Goal: Information Seeking & Learning: Learn about a topic

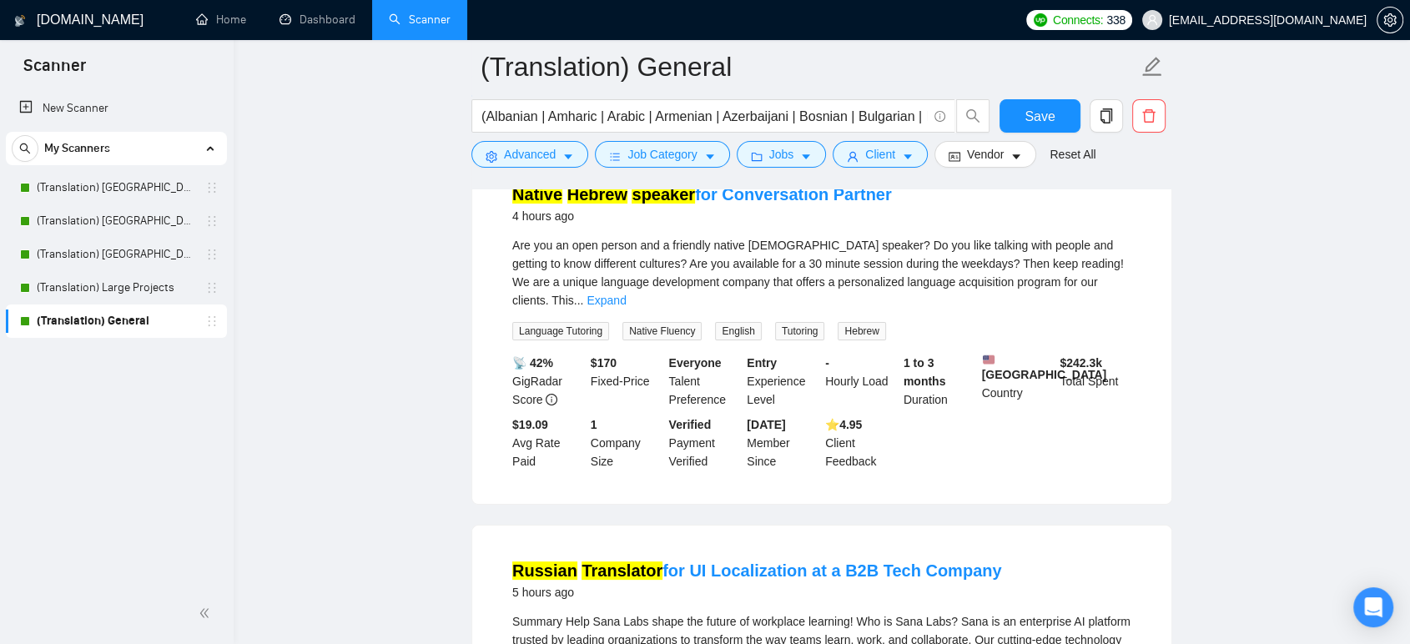
scroll to position [185, 0]
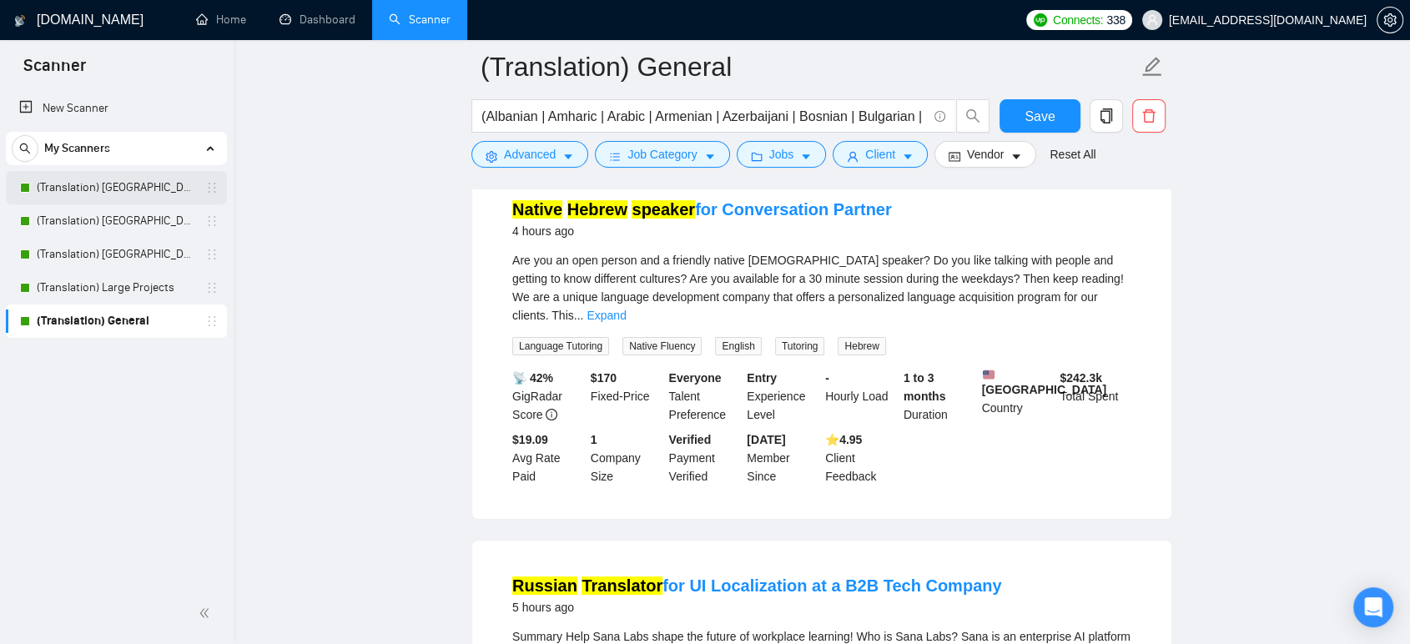
click at [93, 190] on link "(Translation) [GEOGRAPHIC_DATA]" at bounding box center [116, 187] width 159 height 33
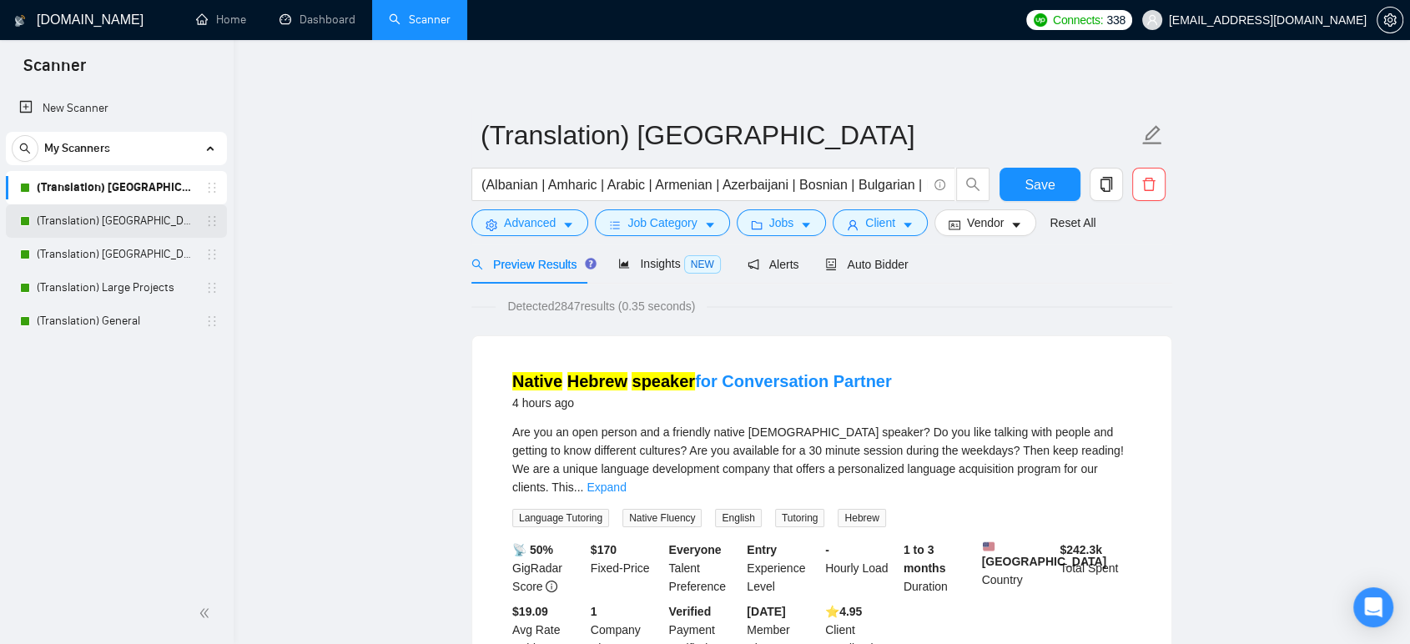
click at [79, 220] on link "(Translation) [GEOGRAPHIC_DATA]" at bounding box center [116, 220] width 159 height 33
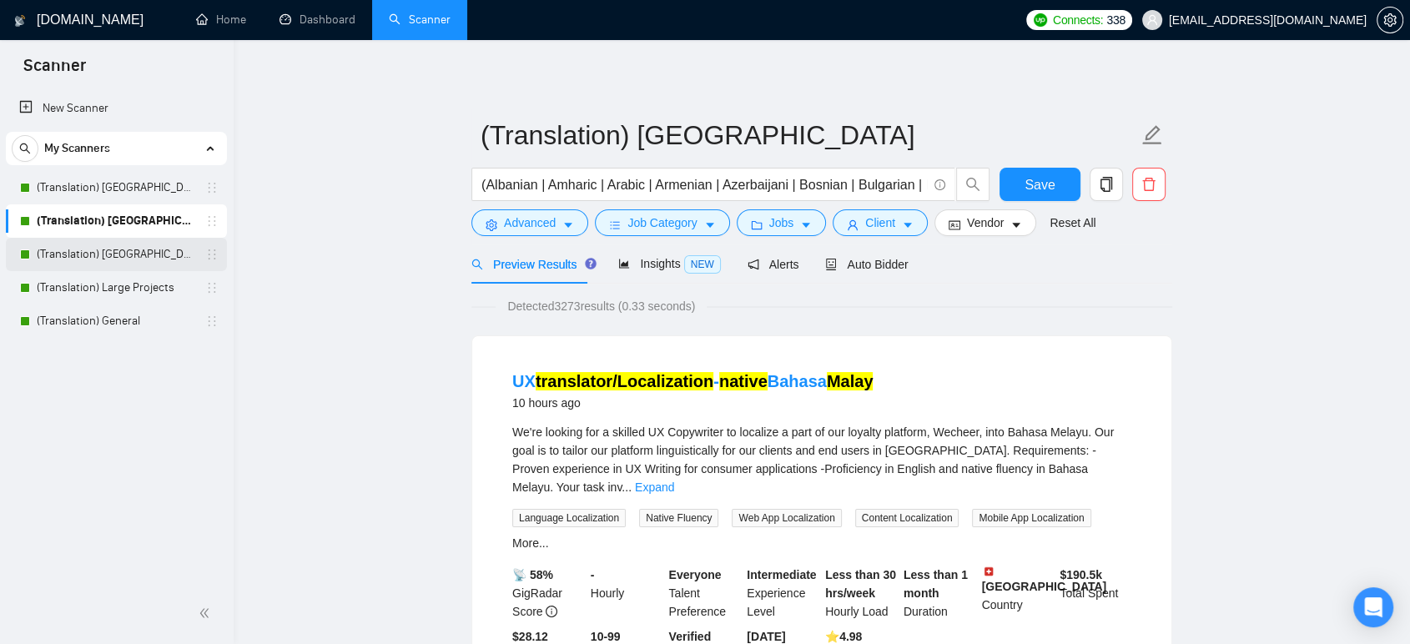
click at [132, 260] on link "(Translation) [GEOGRAPHIC_DATA]" at bounding box center [116, 254] width 159 height 33
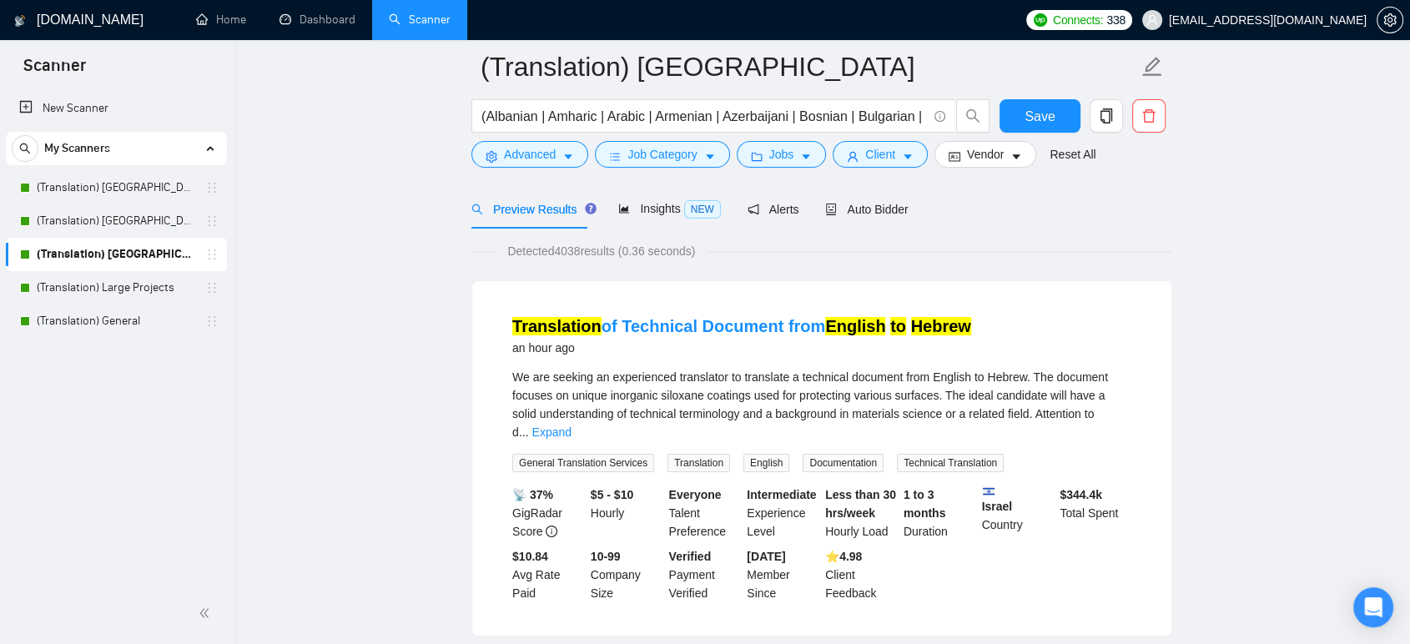
scroll to position [185, 0]
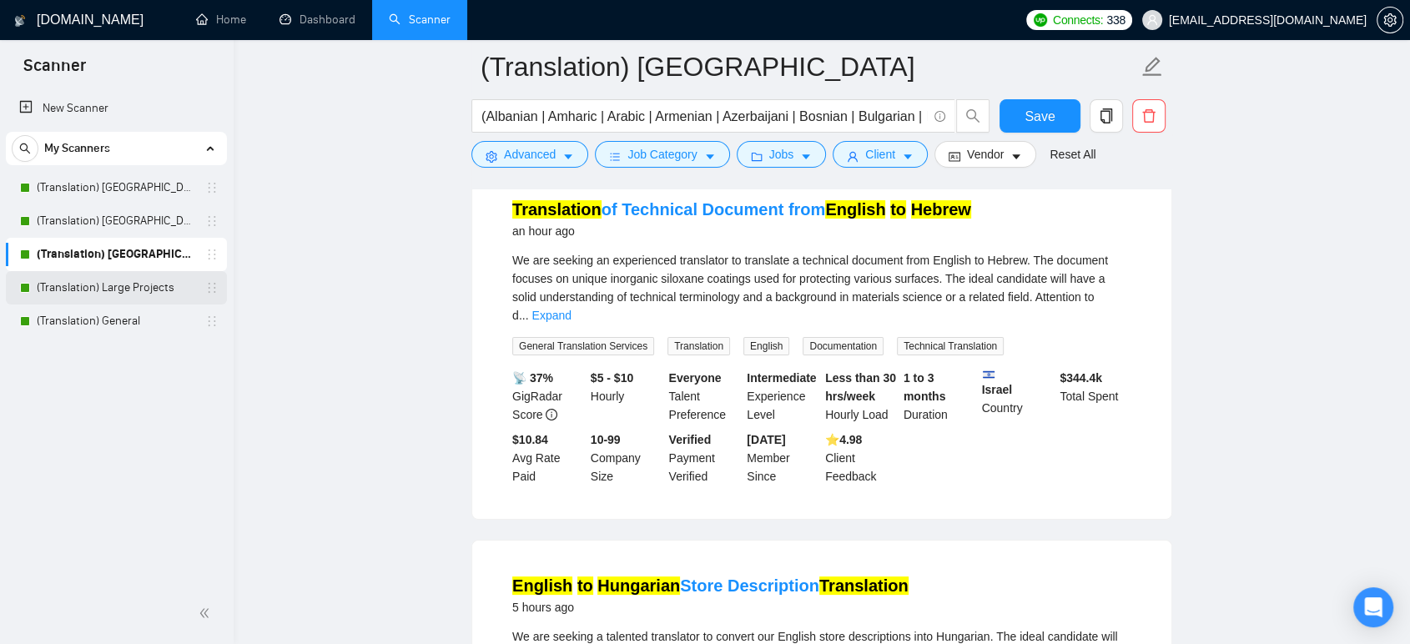
click at [107, 292] on link "(Translation) Large Projects" at bounding box center [116, 287] width 159 height 33
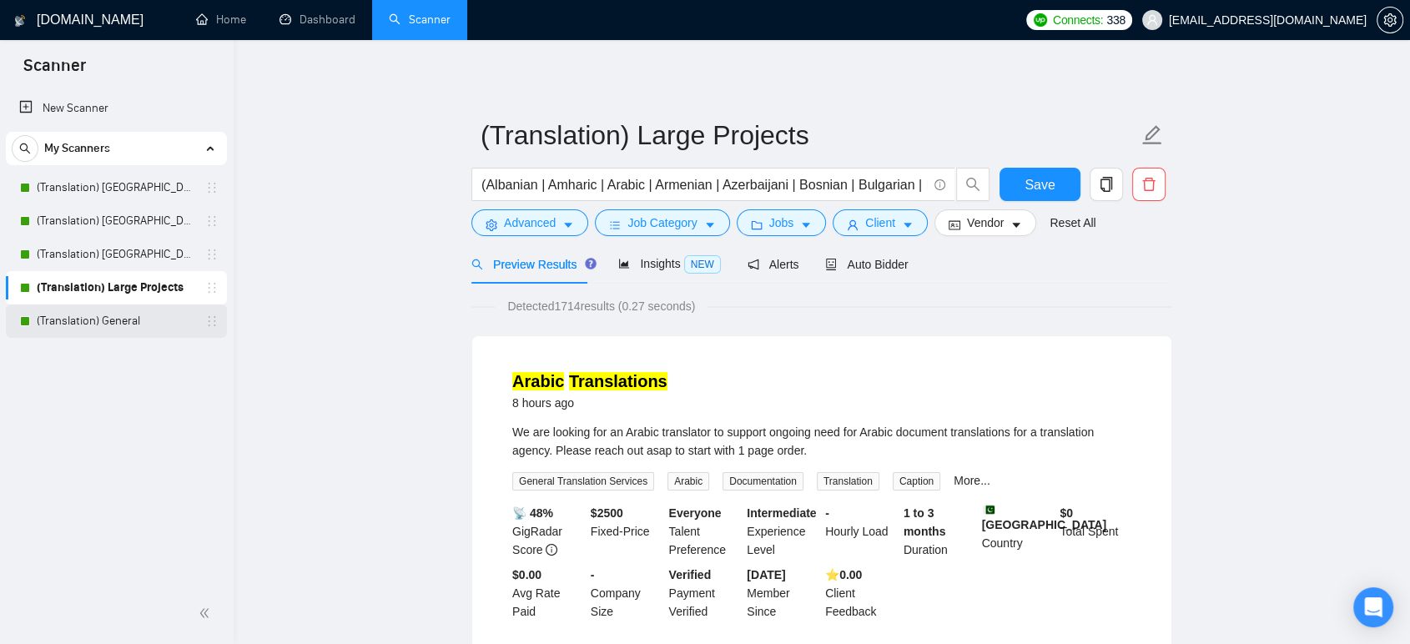
click at [76, 333] on link "(Translation) General" at bounding box center [116, 321] width 159 height 33
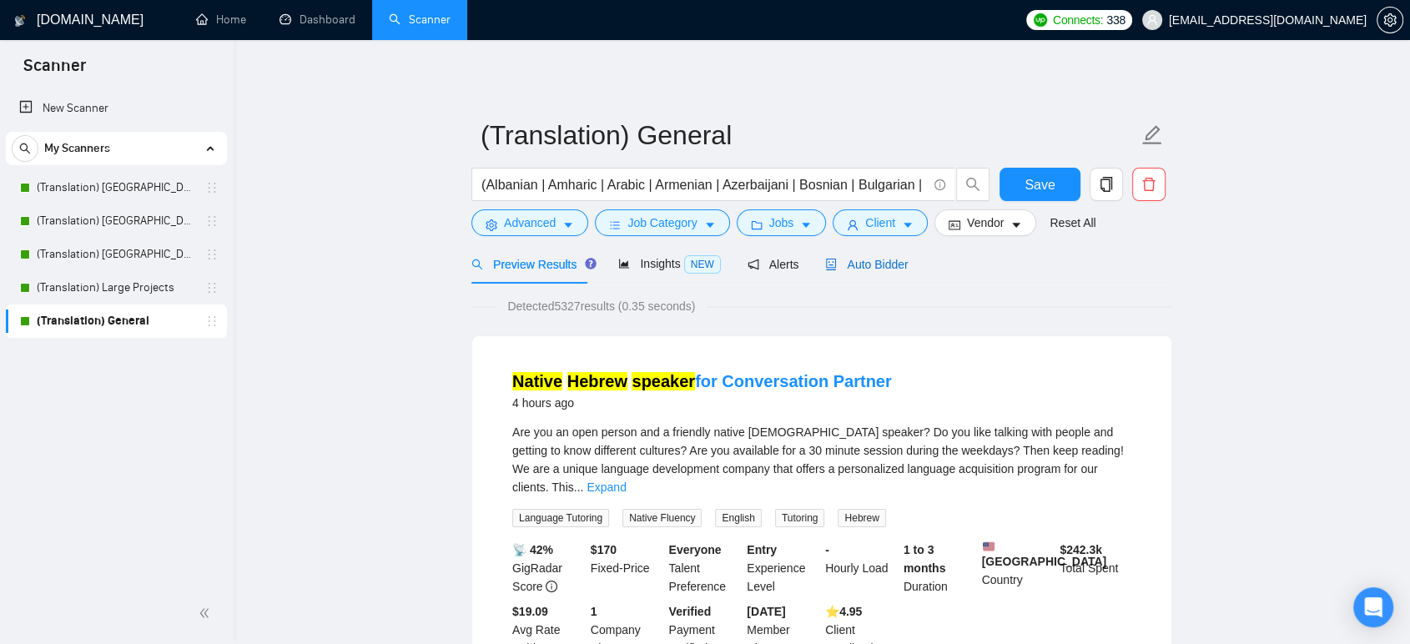
click at [881, 267] on span "Auto Bidder" at bounding box center [866, 264] width 83 height 13
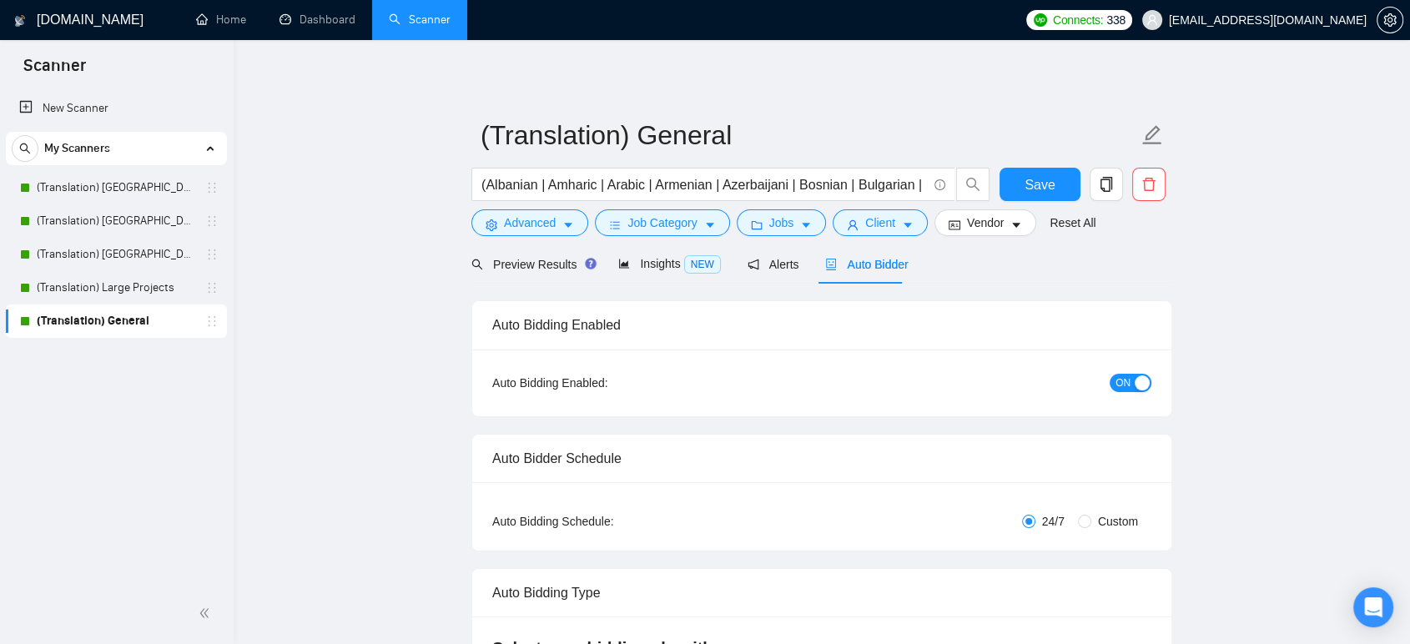
checkbox input "true"
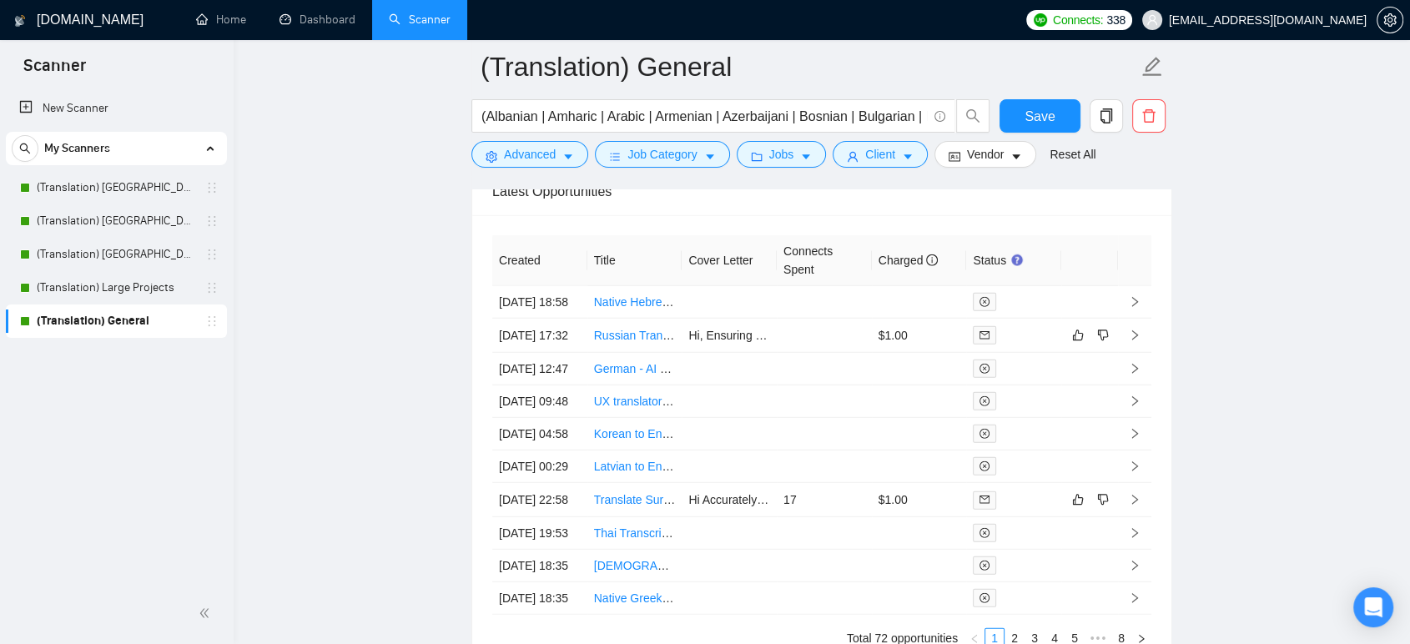
scroll to position [4450, 0]
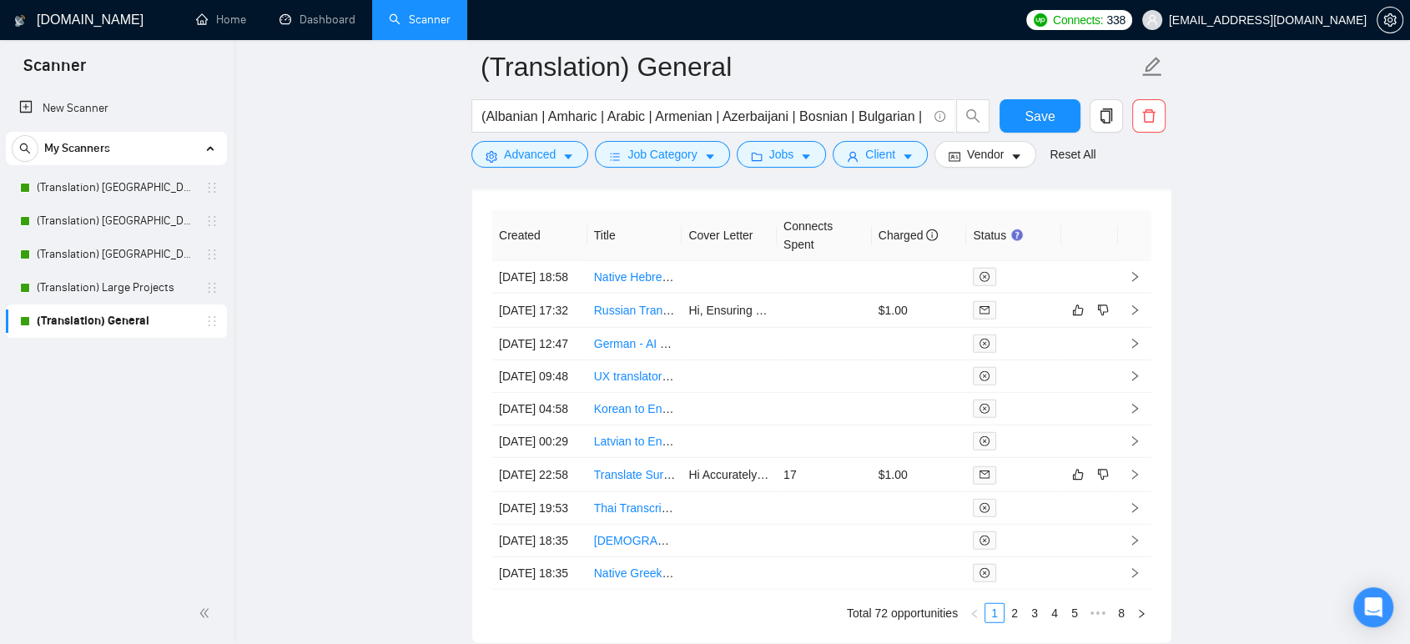
drag, startPoint x: 108, startPoint y: 184, endPoint x: 528, endPoint y: 3, distance: 458.2
click at [108, 184] on link "(Translation) [GEOGRAPHIC_DATA]" at bounding box center [116, 187] width 159 height 33
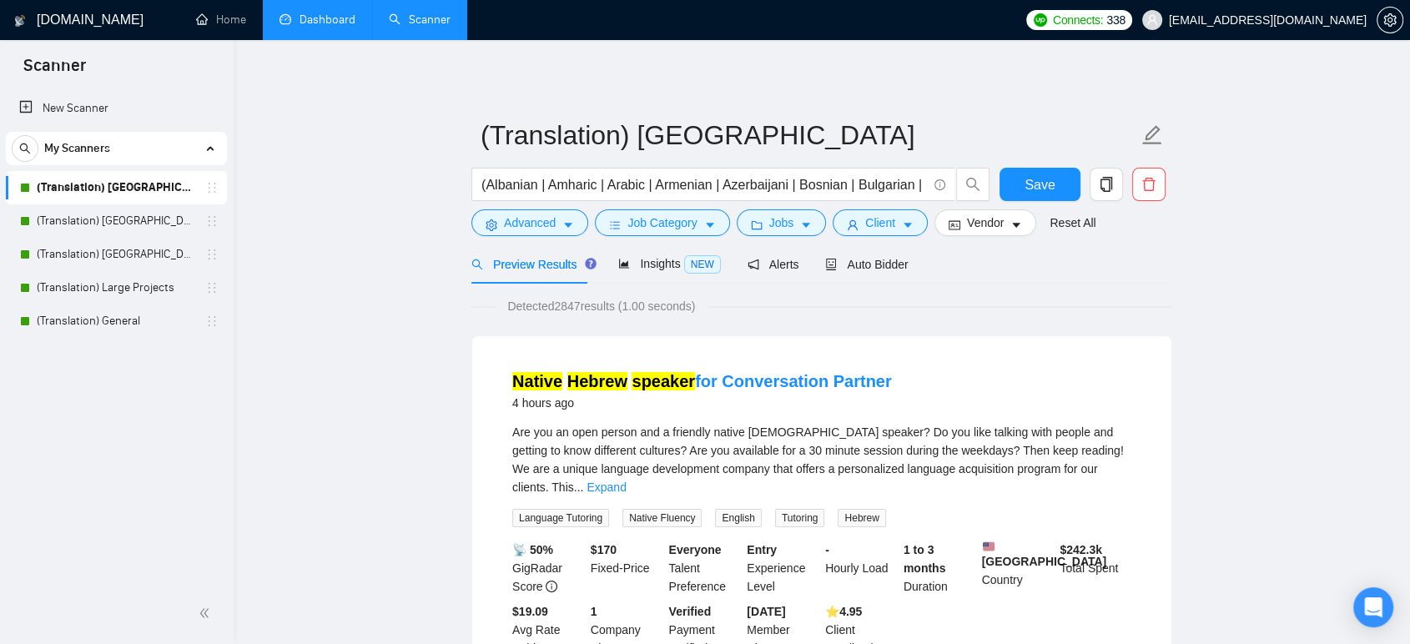
click at [300, 25] on link "Dashboard" at bounding box center [318, 20] width 76 height 14
